Goal: Transaction & Acquisition: Purchase product/service

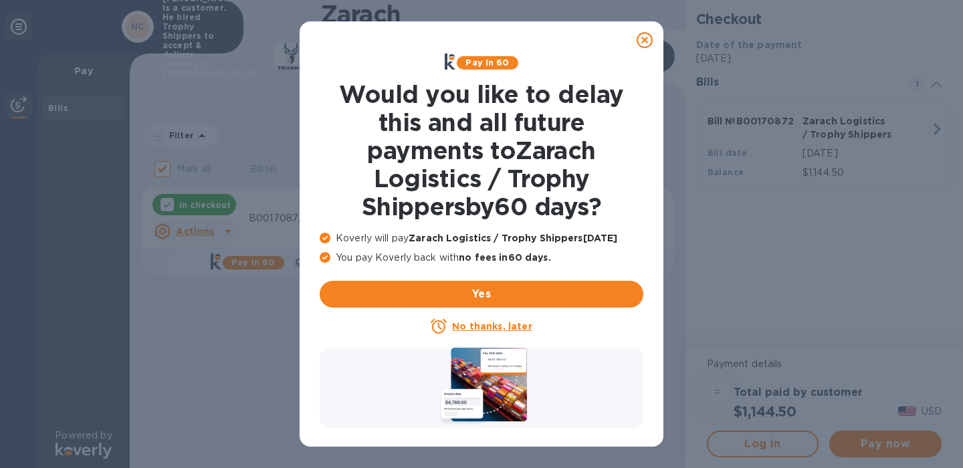
click at [647, 40] on icon at bounding box center [644, 40] width 16 height 16
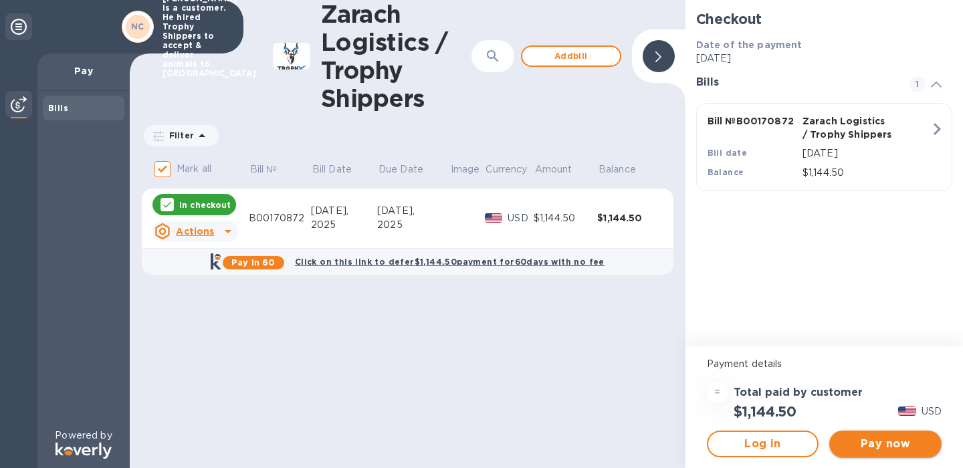
click at [910, 443] on span "Pay now" at bounding box center [885, 444] width 91 height 16
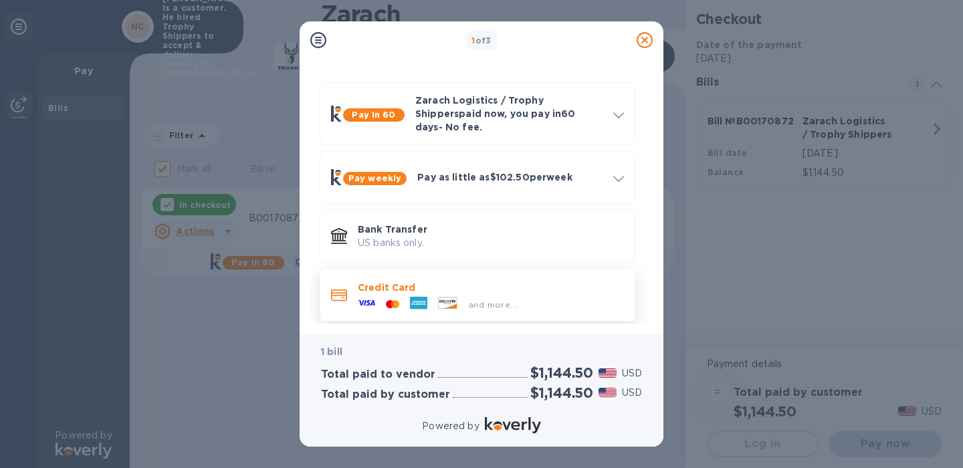
scroll to position [33, 0]
click at [492, 285] on p "Credit Card" at bounding box center [491, 288] width 266 height 13
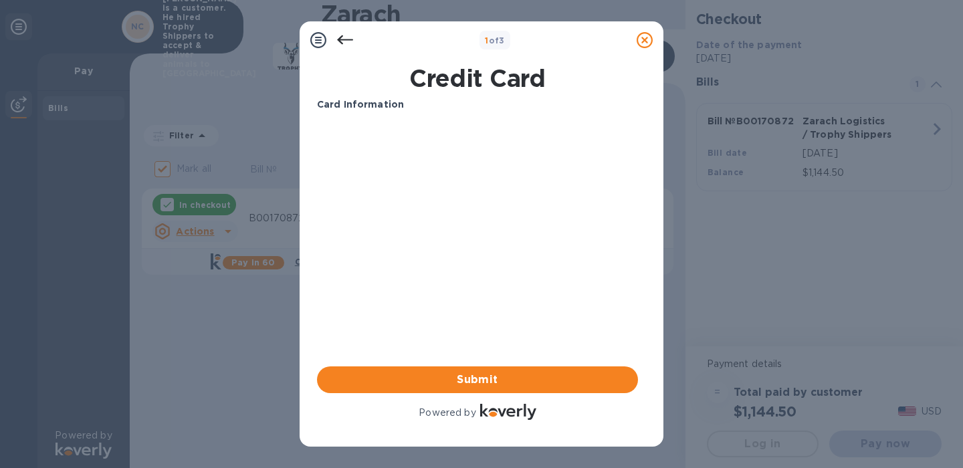
scroll to position [0, 0]
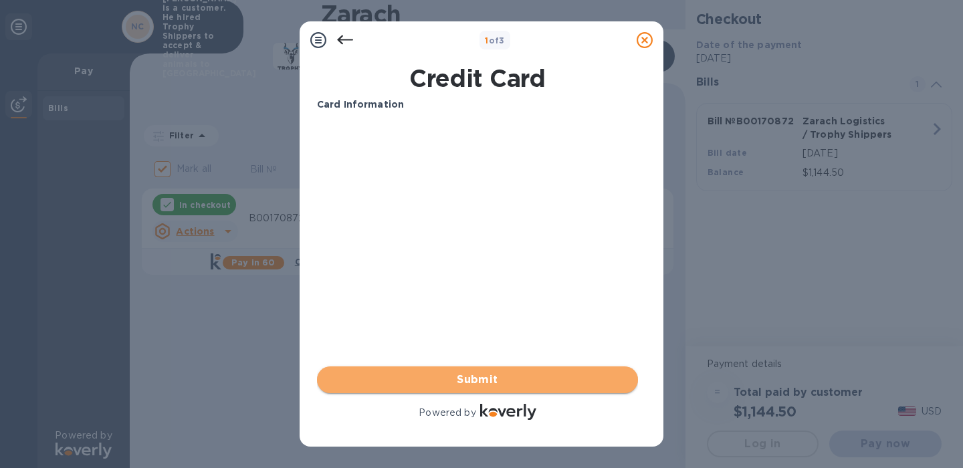
click at [491, 386] on span "Submit" at bounding box center [477, 380] width 299 height 16
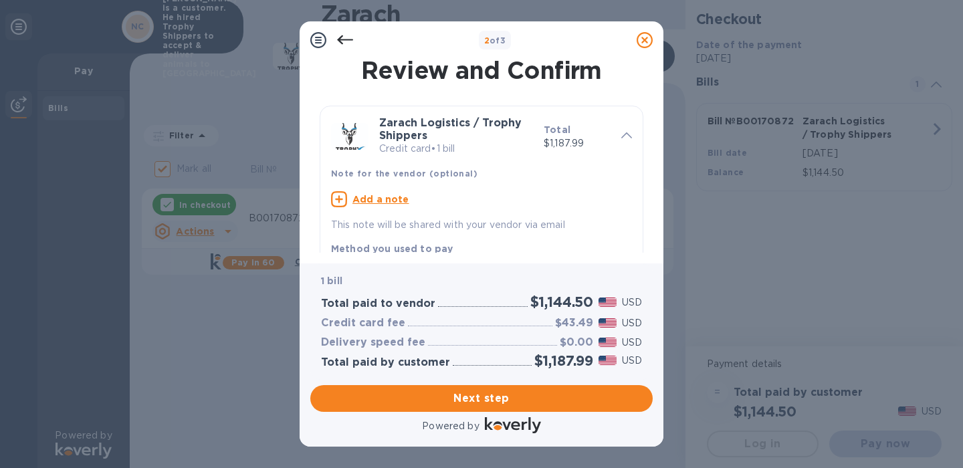
click at [386, 194] on u "Add a note" at bounding box center [380, 199] width 57 height 11
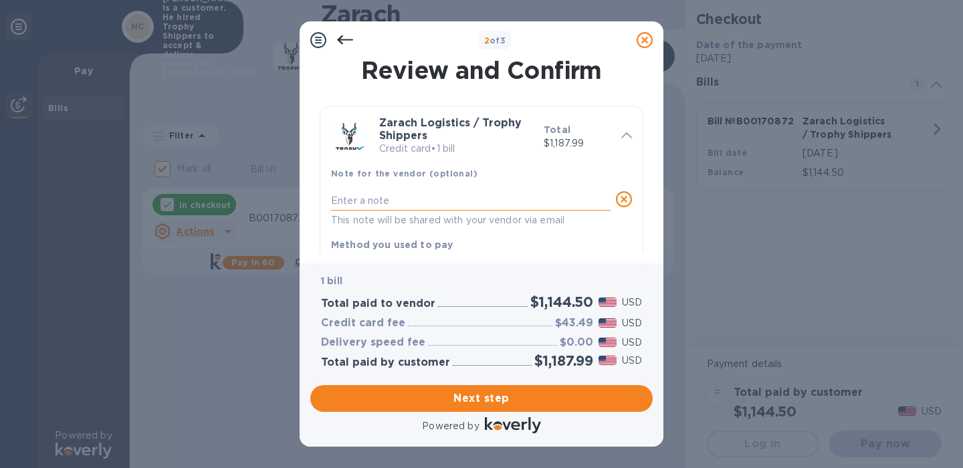
click at [374, 199] on textarea at bounding box center [470, 200] width 279 height 11
paste textarea "Not a business, [PERSON_NAME] is a customer who hired Trophy Shippers to accept…"
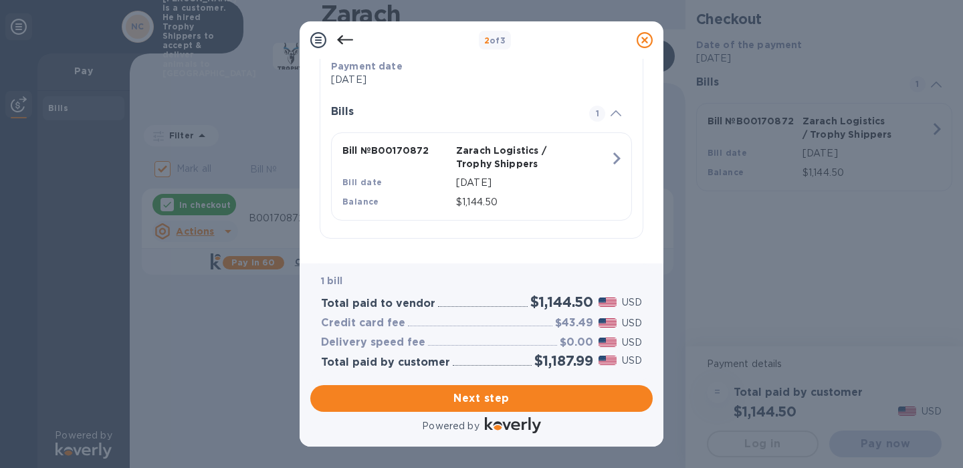
scroll to position [290, 0]
type textarea "Not a business, [PERSON_NAME] is a customer who hired Trophy Shippers to accept…"
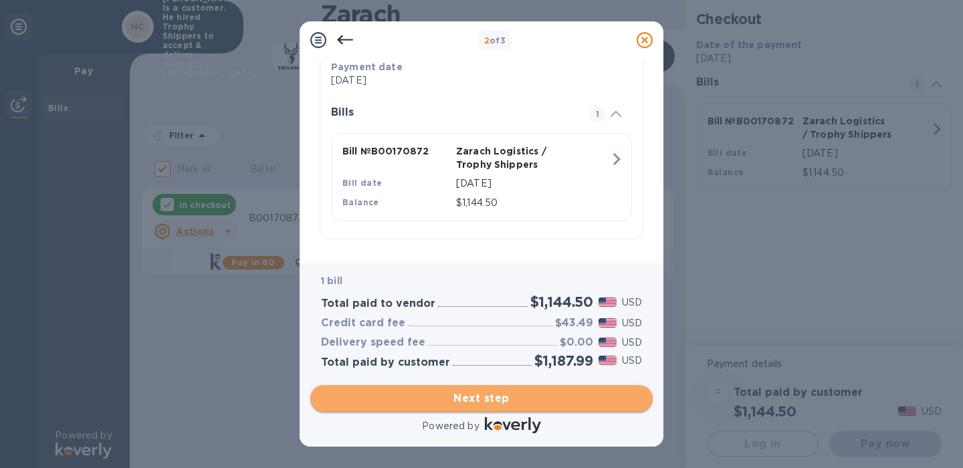
click at [513, 398] on span "Next step" at bounding box center [481, 398] width 321 height 16
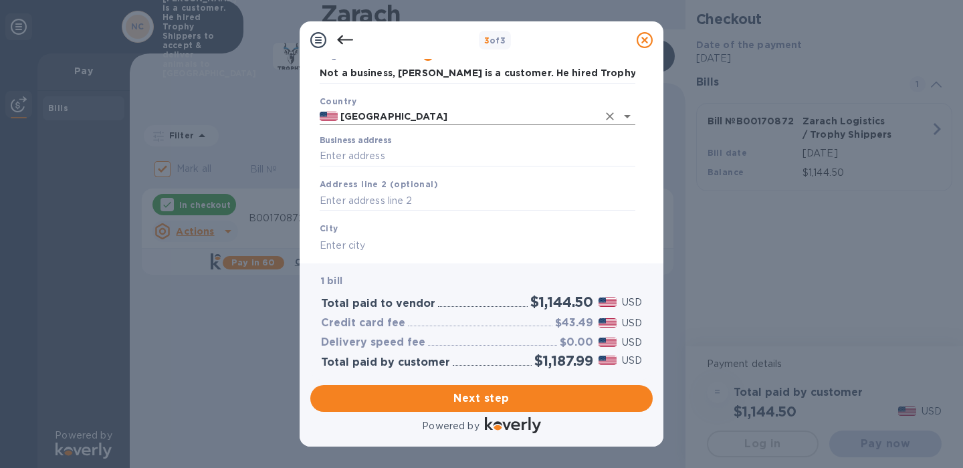
scroll to position [66, 0]
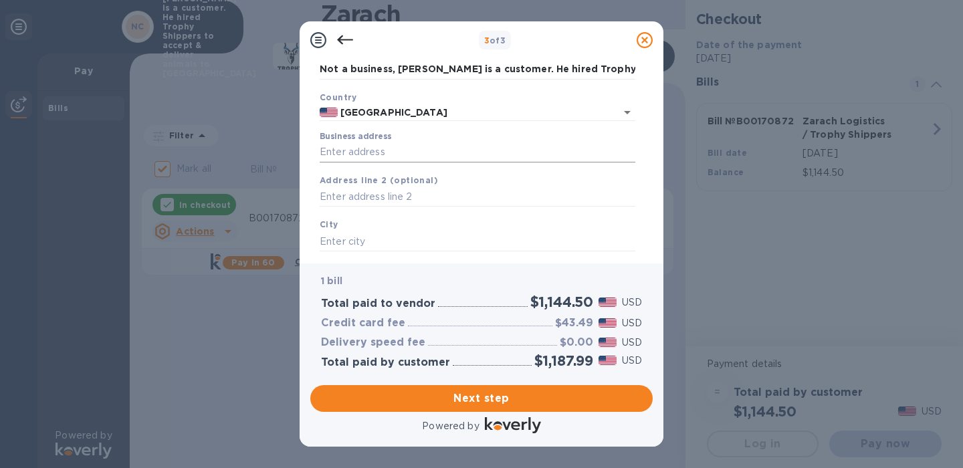
click at [362, 147] on input "Business address" at bounding box center [478, 152] width 316 height 20
type input "[STREET_ADDRESS]"
type input "[GEOGRAPHIC_DATA]"
type input "77024"
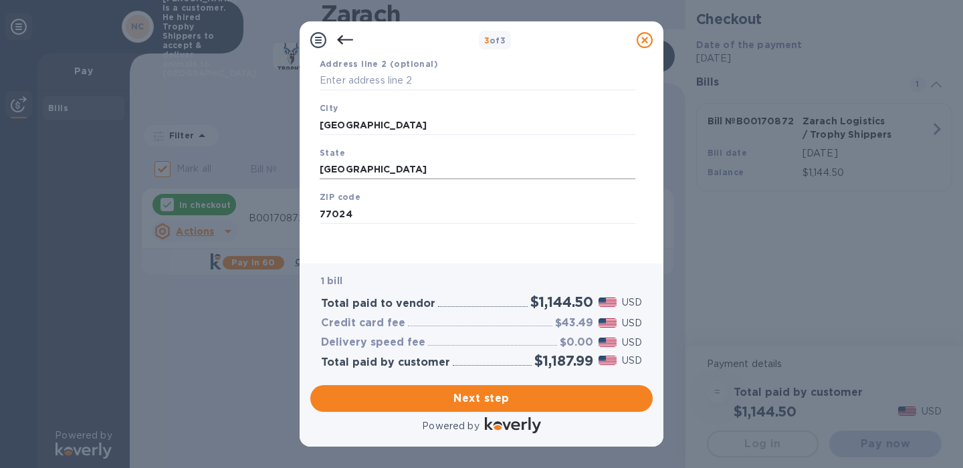
scroll to position [182, 0]
click at [386, 80] on input "text" at bounding box center [478, 82] width 316 height 20
type input "(Not a business)"
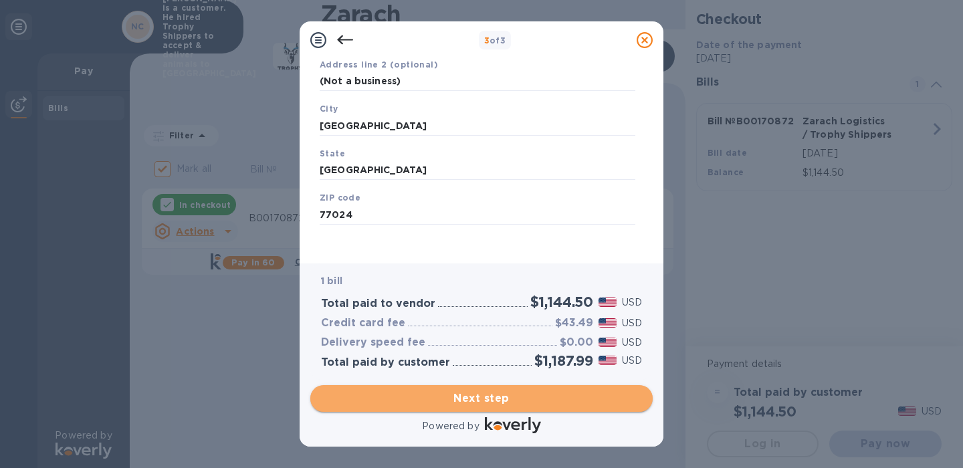
click at [539, 405] on span "Next step" at bounding box center [481, 398] width 321 height 16
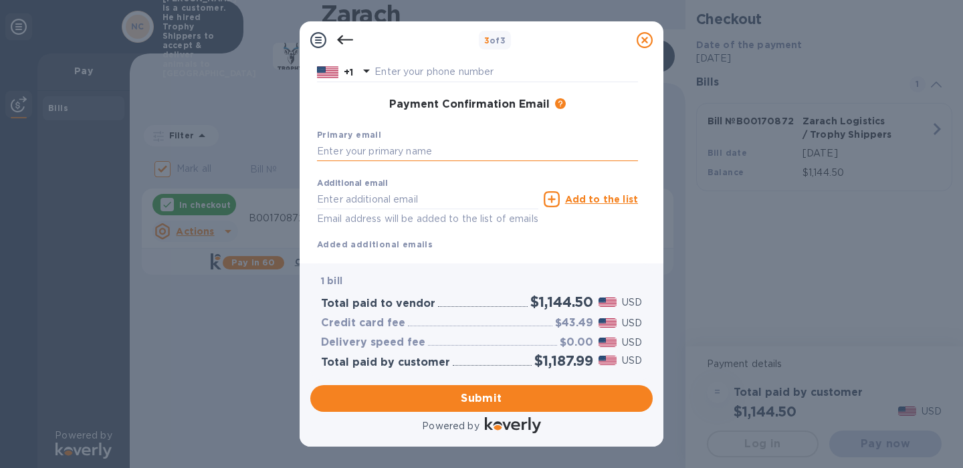
click at [436, 156] on input "text" at bounding box center [477, 152] width 321 height 20
type input "[PERSON_NAME][EMAIL_ADDRESS][DOMAIN_NAME]"
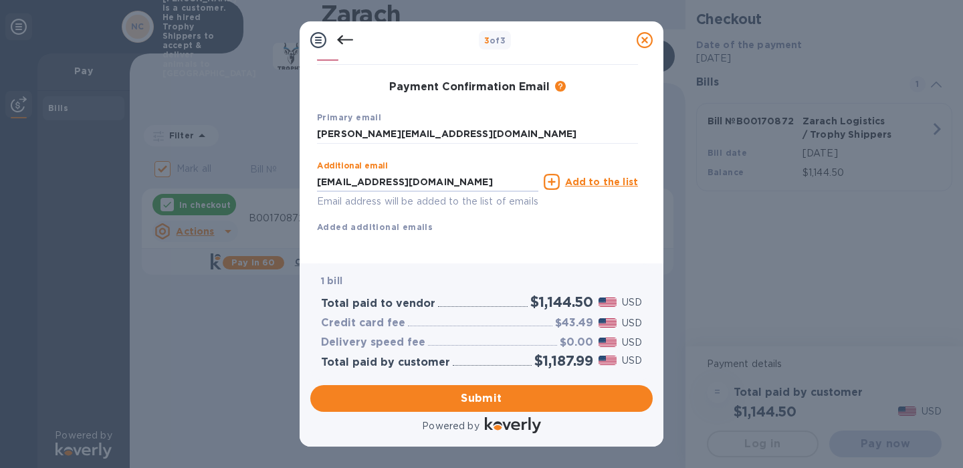
scroll to position [199, 0]
type input "[EMAIL_ADDRESS][DOMAIN_NAME]"
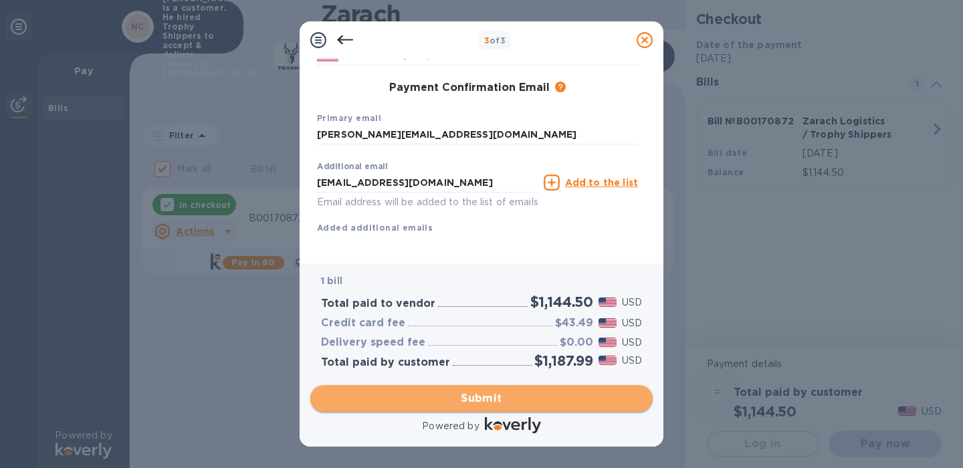
click at [545, 390] on span "Submit" at bounding box center [481, 398] width 321 height 16
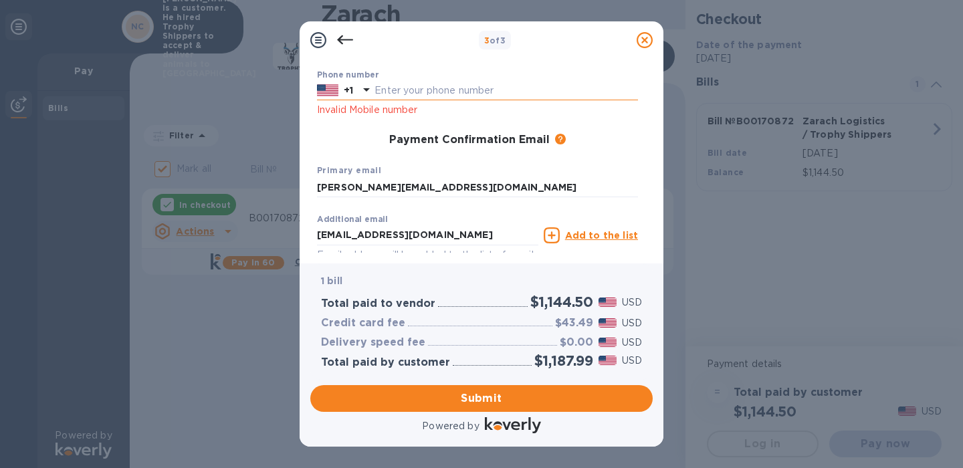
click at [447, 92] on input "text" at bounding box center [505, 91] width 263 height 20
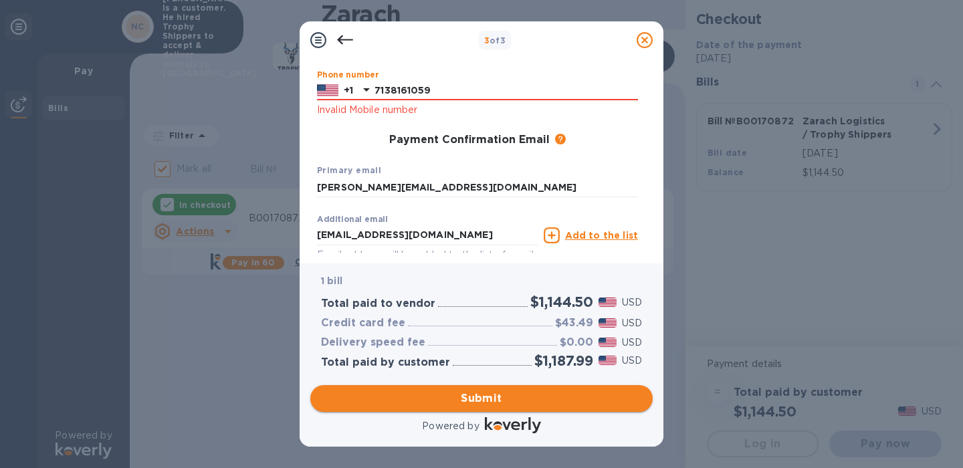
type input "7138161059"
click at [560, 395] on span "Submit" at bounding box center [481, 398] width 321 height 16
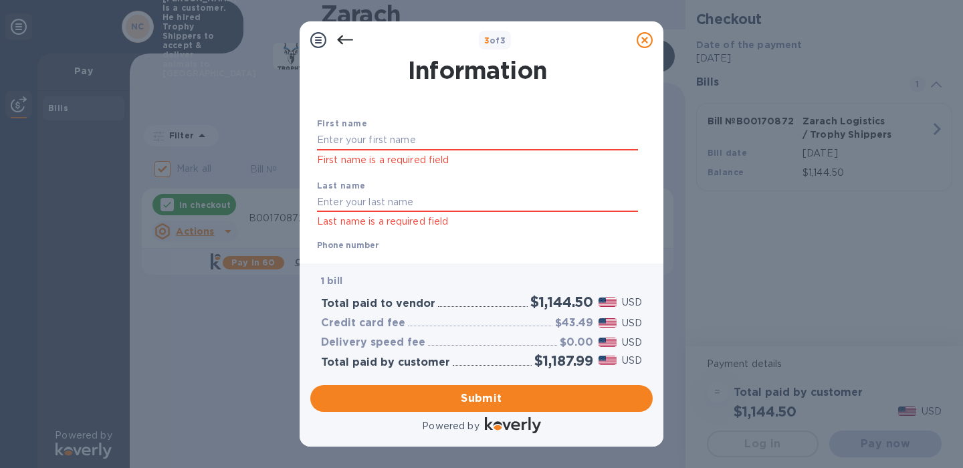
scroll to position [24, 0]
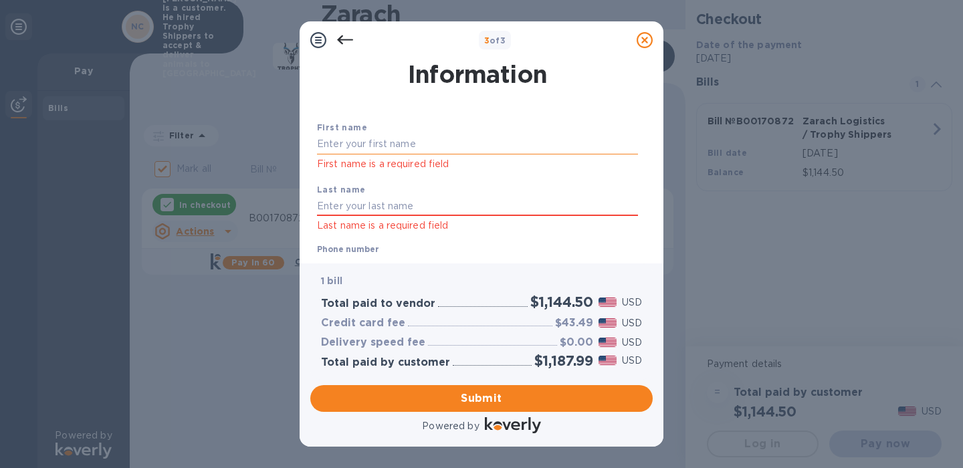
click at [420, 136] on input "text" at bounding box center [477, 144] width 321 height 20
type input "[PERSON_NAME]"
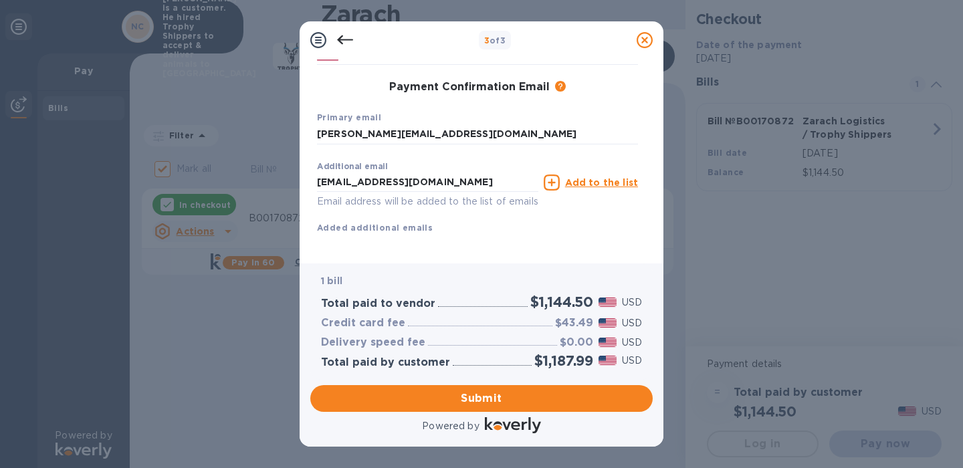
scroll to position [233, 0]
type input "[GEOGRAPHIC_DATA]"
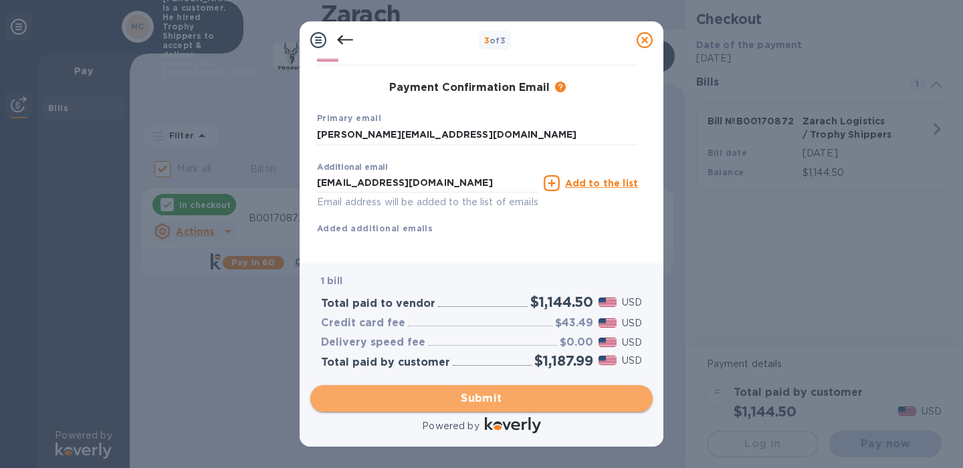
click at [513, 409] on button "Submit" at bounding box center [481, 398] width 342 height 27
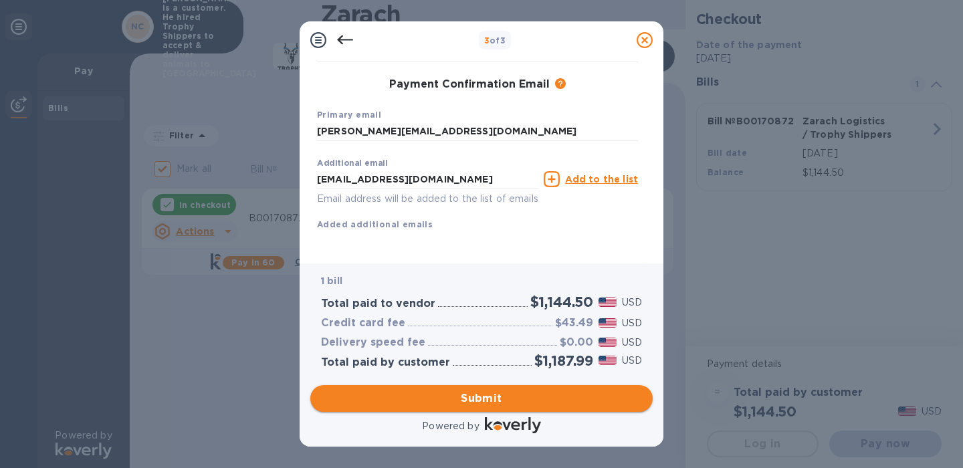
scroll to position [199, 0]
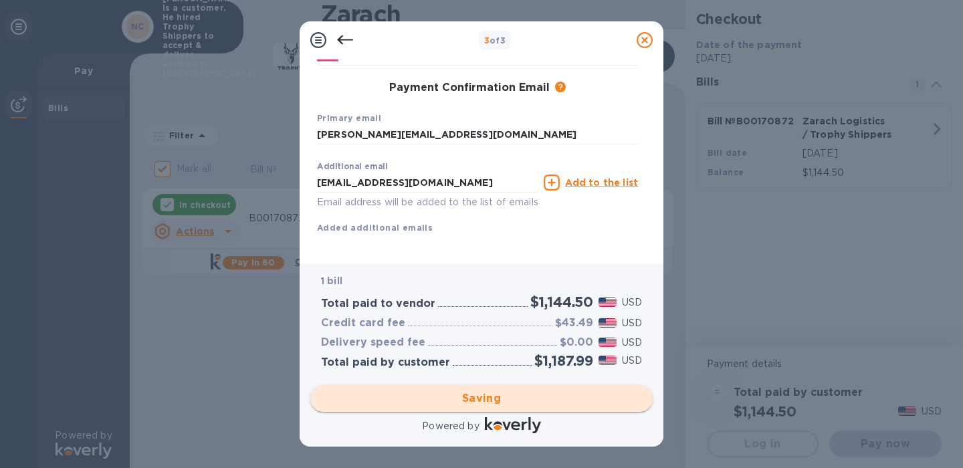
checkbox input "false"
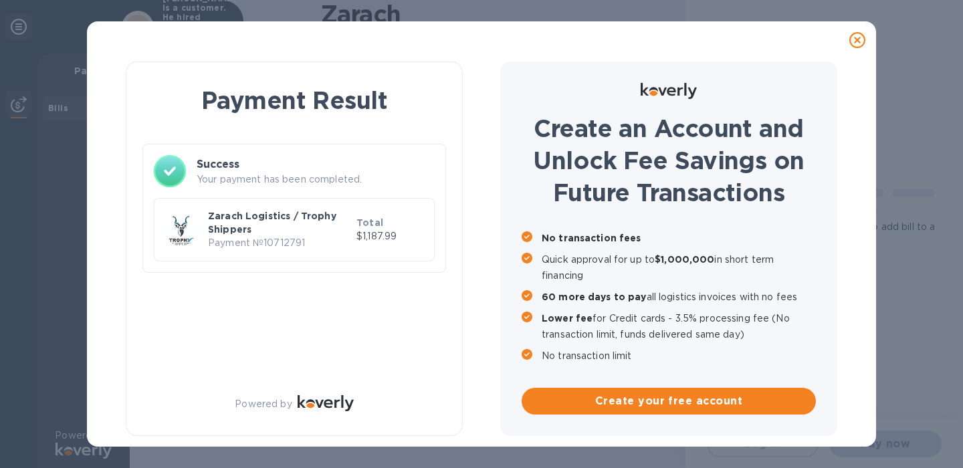
scroll to position [0, 0]
click at [305, 239] on p "Payment № 10712791" at bounding box center [279, 243] width 143 height 14
